Goal: Task Accomplishment & Management: Manage account settings

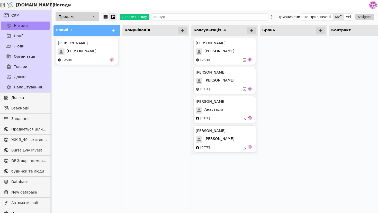
click at [292, 70] on div at bounding box center [293, 124] width 67 height 176
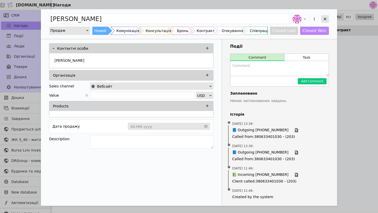
click at [324, 21] on div "Add Opportunity" at bounding box center [325, 19] width 8 height 8
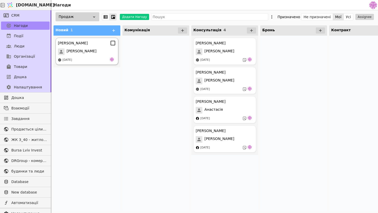
click at [100, 58] on div "[DATE]" at bounding box center [87, 60] width 58 height 5
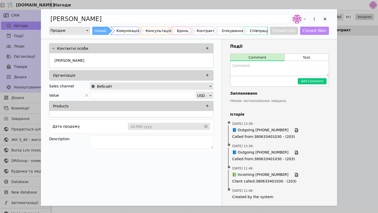
click at [307, 53] on div "Події Comment Task Add Comment Заплановано Немає запланованих завдань Історія •…" at bounding box center [279, 122] width 115 height 167
click at [307, 57] on button "Task" at bounding box center [306, 57] width 44 height 7
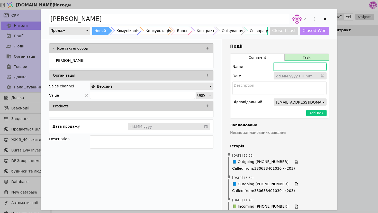
click at [297, 69] on input "Add Opportunity" at bounding box center [299, 66] width 53 height 7
type input "Д"
type input "[PERSON_NAME] зателефонувати і взнати як враження і чи готові до продовження"
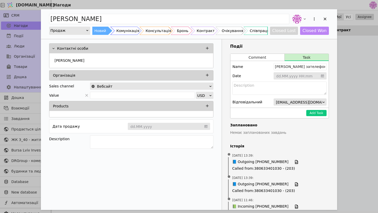
click at [298, 78] on input "Add Opportunity" at bounding box center [299, 76] width 53 height 8
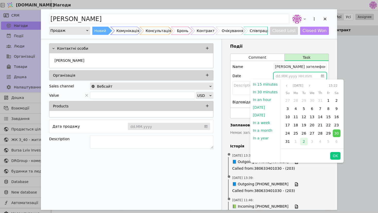
click at [303, 142] on span "2" at bounding box center [303, 142] width 2 height 4
click at [338, 156] on button "OK" at bounding box center [335, 156] width 10 height 8
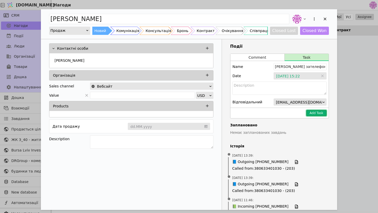
click at [312, 111] on button "Add Task" at bounding box center [316, 113] width 20 height 6
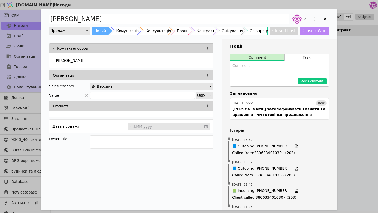
click at [281, 69] on textarea "Add Opportunity" at bounding box center [279, 68] width 98 height 15
type textarea "Г"
type textarea "Д"
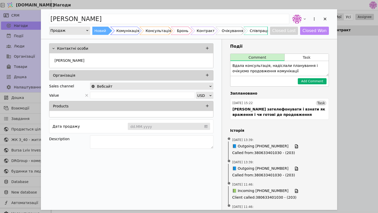
type textarea "Вдала консультація, надіслали планування і очікуємо продовження комунікації"
click at [313, 81] on button "Add Comment" at bounding box center [312, 81] width 29 height 6
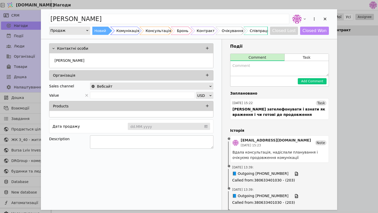
click at [123, 139] on textarea "Add Opportunity" at bounding box center [151, 142] width 123 height 13
type textarea "Інтерес до одно та двох кімнатних для себе та дітей"
click at [124, 173] on div "Контактні особи [PERSON_NAME] Організація Sales channel Вебсайт Value USD Produ…" at bounding box center [131, 144] width 181 height 211
click at [135, 61] on div "[PERSON_NAME]" at bounding box center [130, 61] width 157 height 9
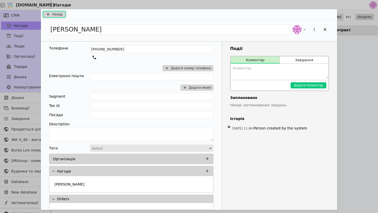
click at [54, 16] on span "Назад" at bounding box center [57, 14] width 10 height 5
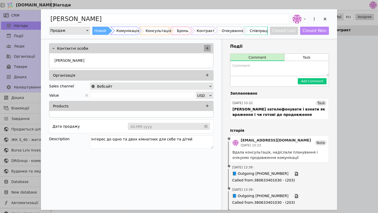
click at [205, 48] on icon "Add Opportunity" at bounding box center [207, 48] width 5 height 5
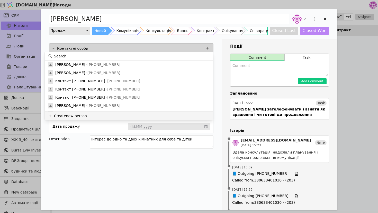
click at [117, 114] on button "Create new person" at bounding box center [129, 116] width 168 height 8
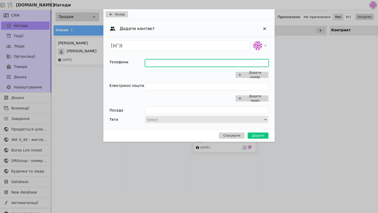
click at [150, 62] on input "Add Opportunity" at bounding box center [206, 63] width 123 height 7
type input "[PHONE_NUMBER]"
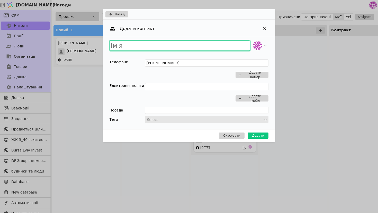
click at [167, 46] on input "Add Opportunity" at bounding box center [179, 46] width 141 height 10
type input "[PERSON_NAME]"
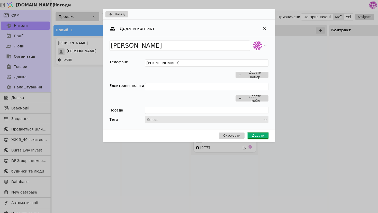
click at [266, 134] on button "Додати" at bounding box center [257, 136] width 21 height 6
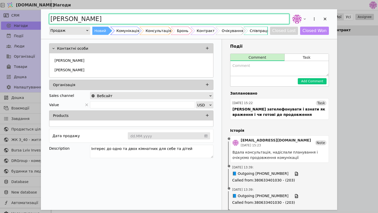
click at [70, 19] on input "[PERSON_NAME]" at bounding box center [169, 19] width 240 height 10
drag, startPoint x: 70, startPoint y: 20, endPoint x: 47, endPoint y: 18, distance: 22.7
click at [47, 18] on div "[PERSON_NAME] Продаж Новий Комунікація Консультація Бронь Контракт Очікування С…" at bounding box center [189, 24] width 296 height 30
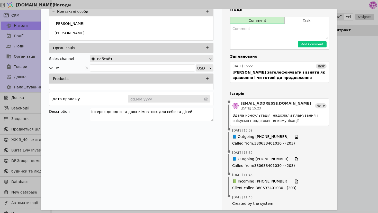
scroll to position [40, 0]
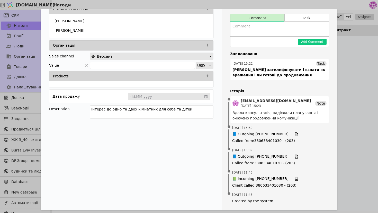
type input "[PERSON_NAME]"
click at [353, 30] on div "[PERSON_NAME] Продаж Новий Комунікація Консультація Бронь Контракт Очікування С…" at bounding box center [189, 106] width 378 height 213
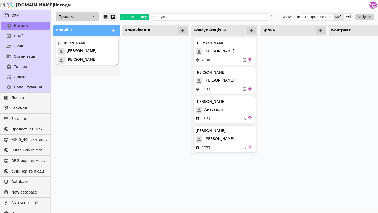
click at [98, 60] on div "[PERSON_NAME]" at bounding box center [87, 60] width 58 height 7
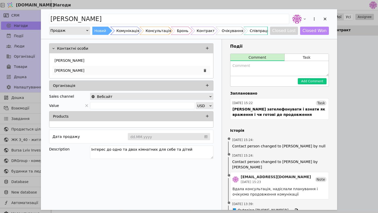
click at [103, 70] on div "[PERSON_NAME]" at bounding box center [130, 70] width 157 height 9
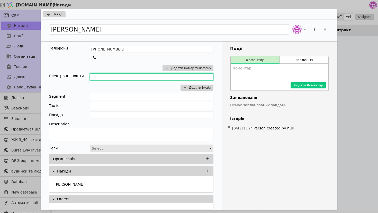
click at [120, 77] on input "Add Opportunity" at bounding box center [151, 76] width 123 height 7
click at [120, 77] on input "д" at bounding box center [151, 76] width 123 height 7
type input "д"
type input "[EMAIL_ADDRESS][DOMAIN_NAME]"
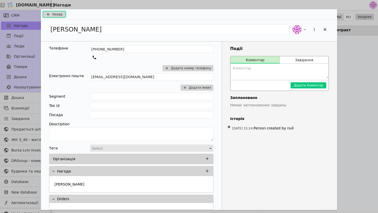
click at [60, 15] on span "Назад" at bounding box center [57, 14] width 10 height 5
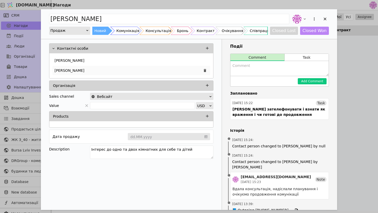
click at [100, 70] on div "[PERSON_NAME]" at bounding box center [130, 70] width 157 height 9
